Goal: Task Accomplishment & Management: Use online tool/utility

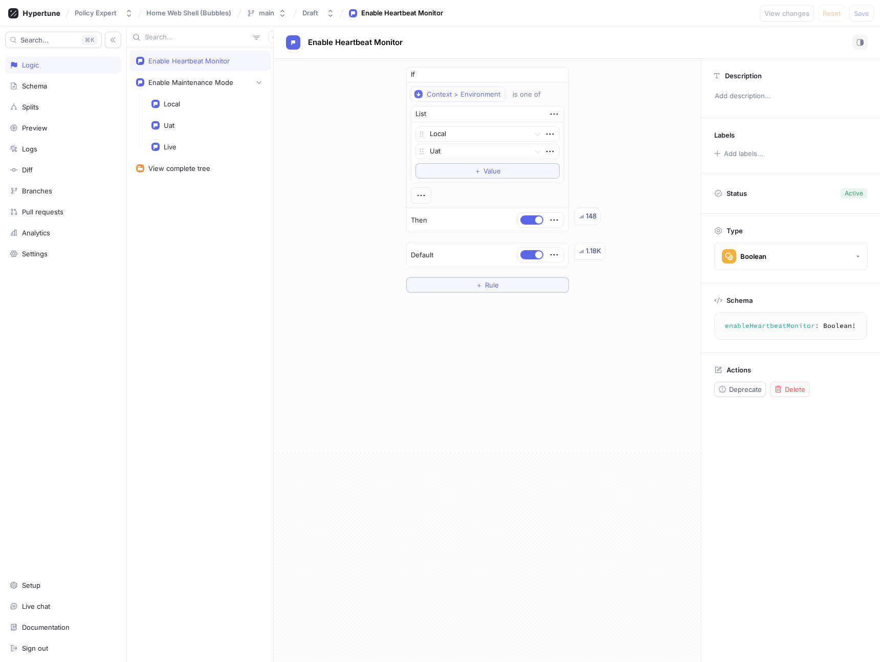
click at [422, 418] on div "If Context > Environment is one of List Local Uat To pick up a draggable item, …" at bounding box center [487, 360] width 427 height 603
click at [260, 79] on icon "button" at bounding box center [259, 82] width 6 height 6
click at [41, 13] on icon at bounding box center [41, 13] width 37 height 7
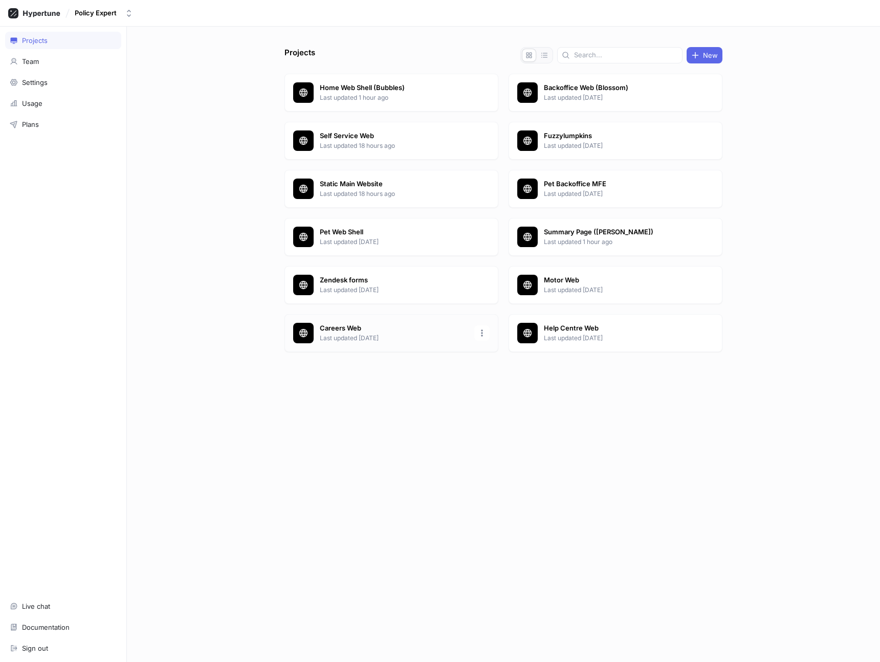
click at [406, 334] on p "Last updated [DATE]" at bounding box center [394, 338] width 148 height 9
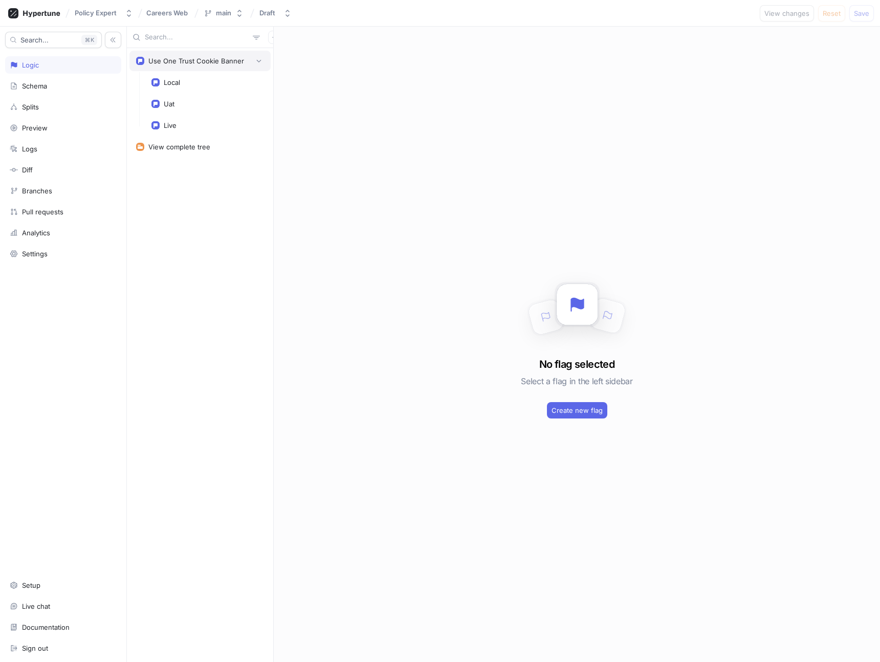
click at [189, 59] on div "Use One Trust Cookie Banner" at bounding box center [196, 61] width 96 height 8
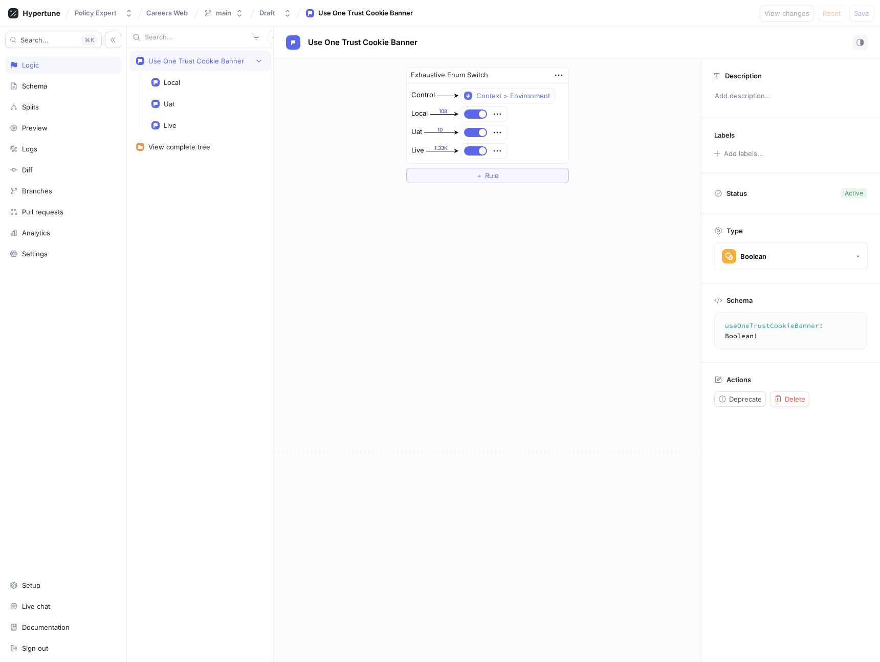
click at [752, 327] on textarea "useOneTrustCookieBanner: Boolean!" at bounding box center [791, 331] width 144 height 28
click at [788, 398] on span "Delete" at bounding box center [795, 399] width 20 height 6
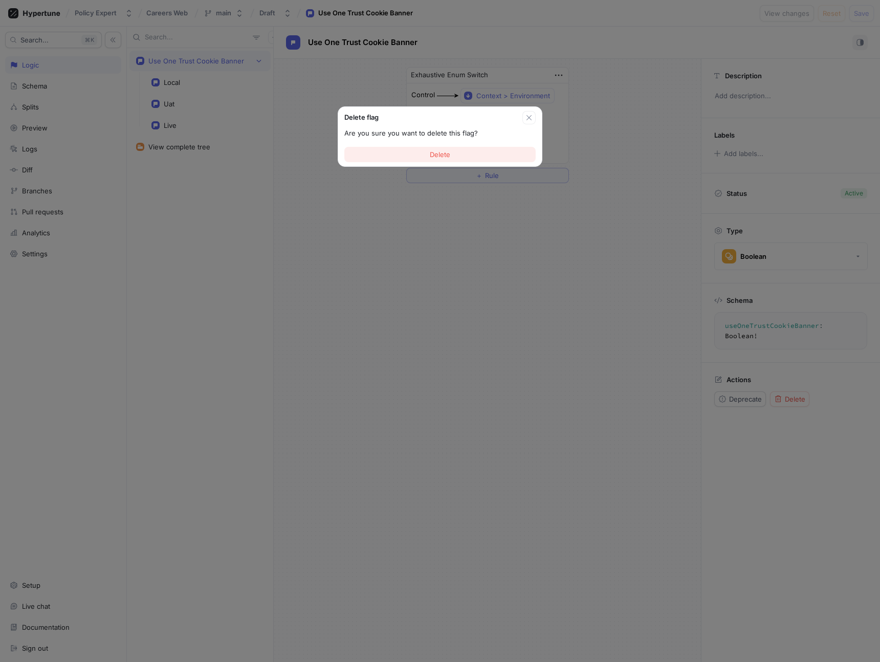
click at [386, 156] on button "Delete" at bounding box center [439, 154] width 191 height 15
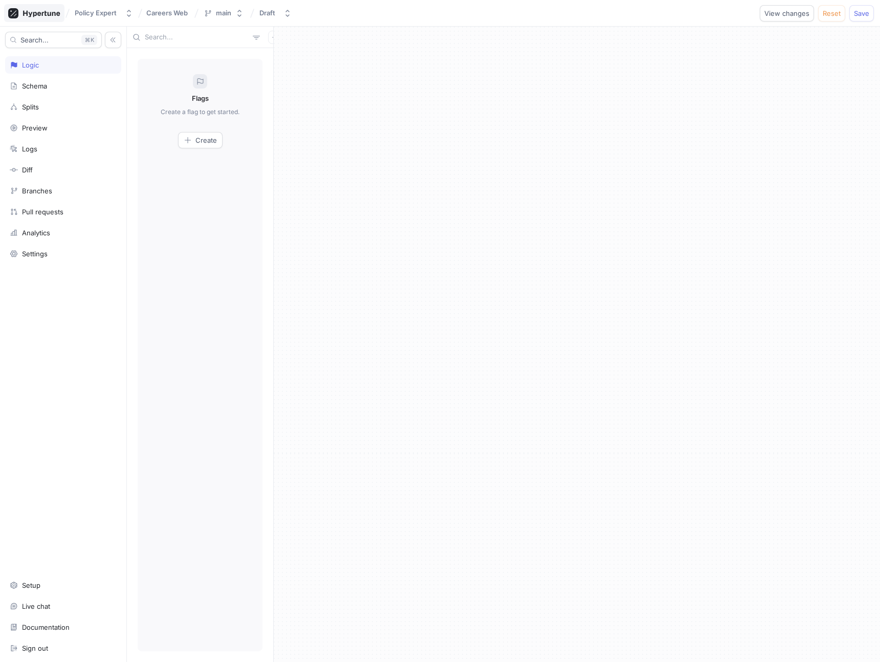
click at [29, 16] on icon at bounding box center [41, 13] width 37 height 7
click at [863, 19] on button "Save" at bounding box center [861, 13] width 25 height 16
click at [38, 15] on icon at bounding box center [41, 13] width 37 height 7
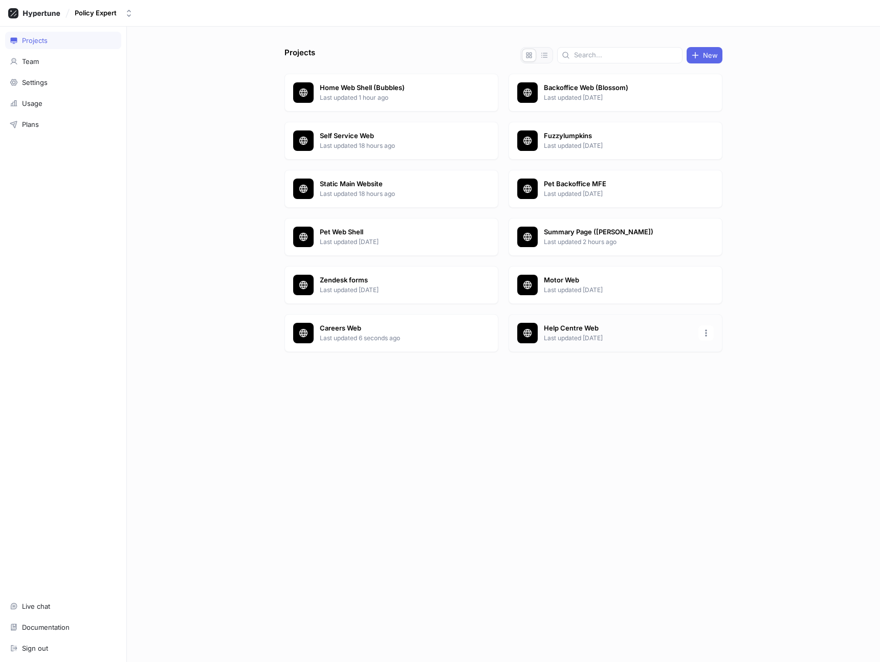
click at [554, 328] on p "Help Centre Web" at bounding box center [618, 328] width 148 height 10
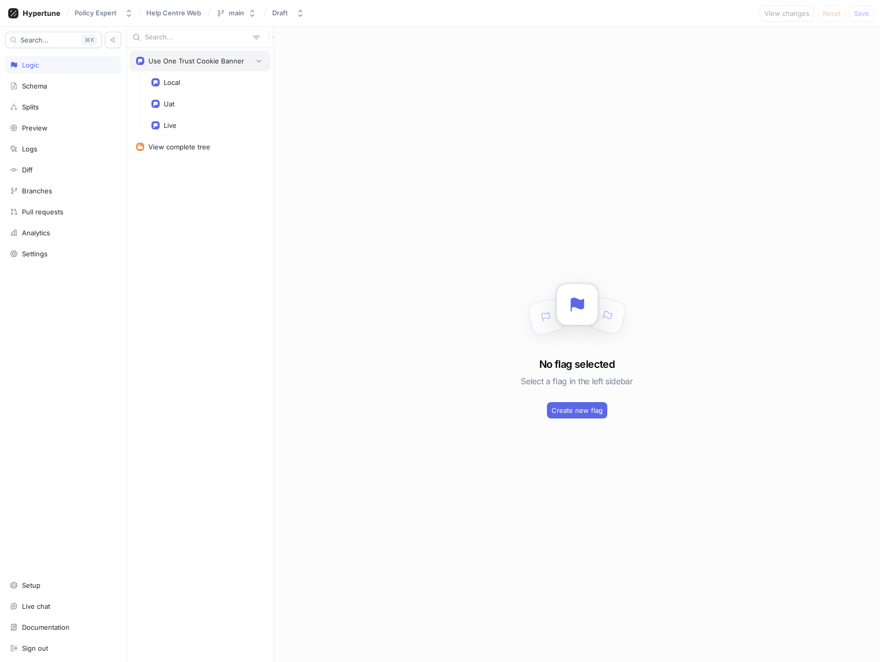
click at [176, 60] on div "Use One Trust Cookie Banner" at bounding box center [196, 61] width 96 height 8
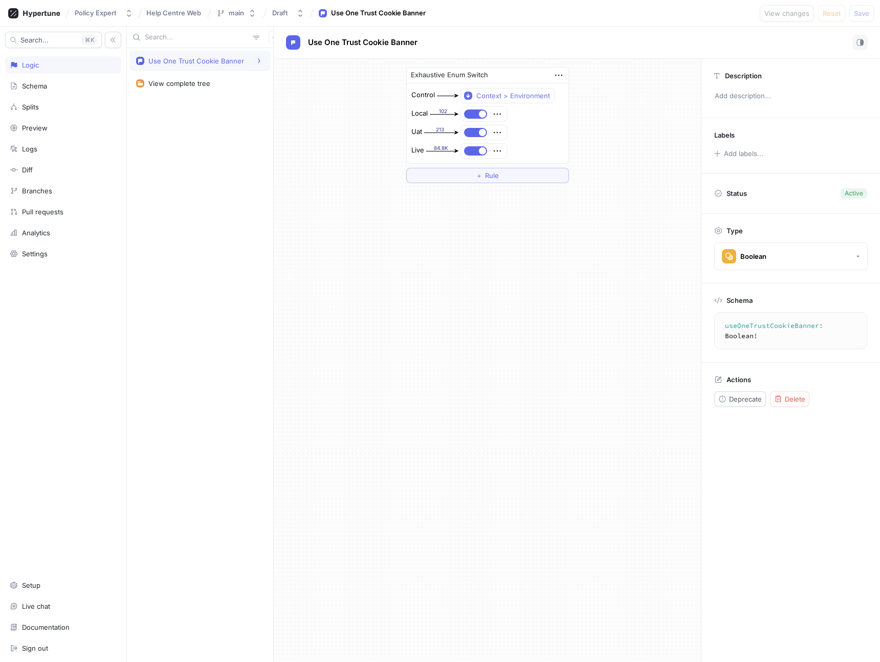
click at [765, 326] on textarea "useOneTrustCookieBanner: Boolean!" at bounding box center [791, 331] width 144 height 28
